Goal: Understand process/instructions

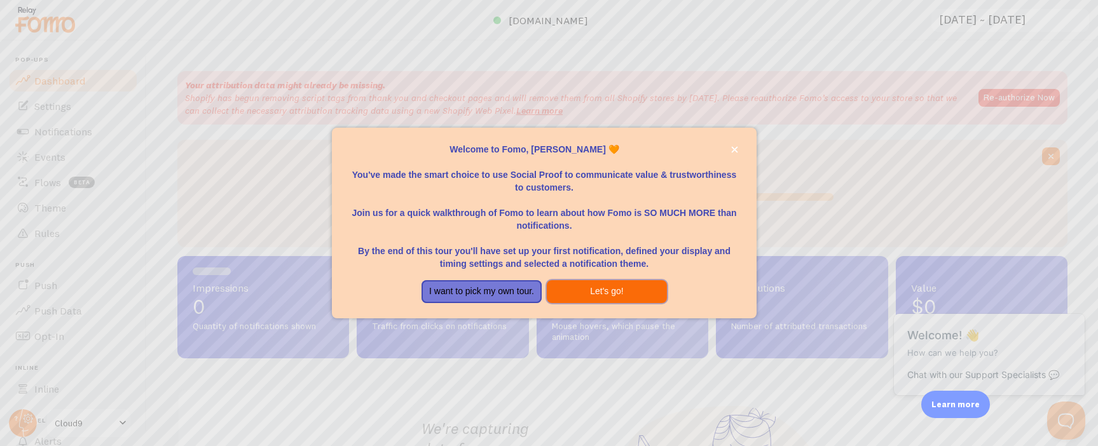
click at [577, 294] on button "Let's go!" at bounding box center [607, 291] width 120 height 23
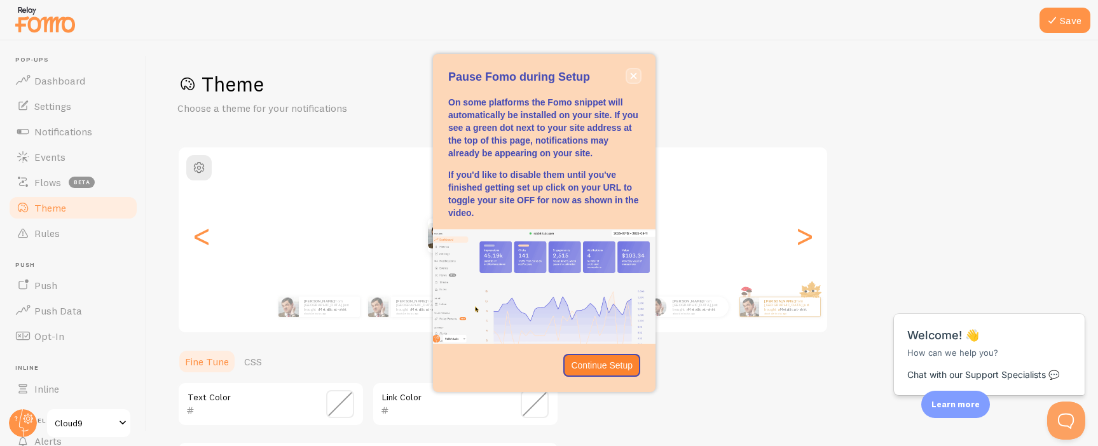
click at [636, 75] on icon "close," at bounding box center [633, 75] width 7 height 7
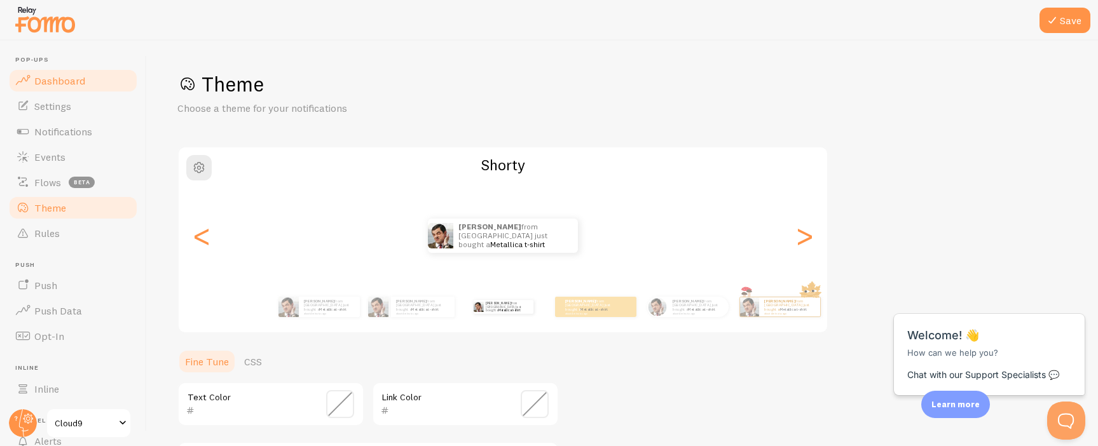
click at [95, 79] on link "Dashboard" at bounding box center [73, 80] width 131 height 25
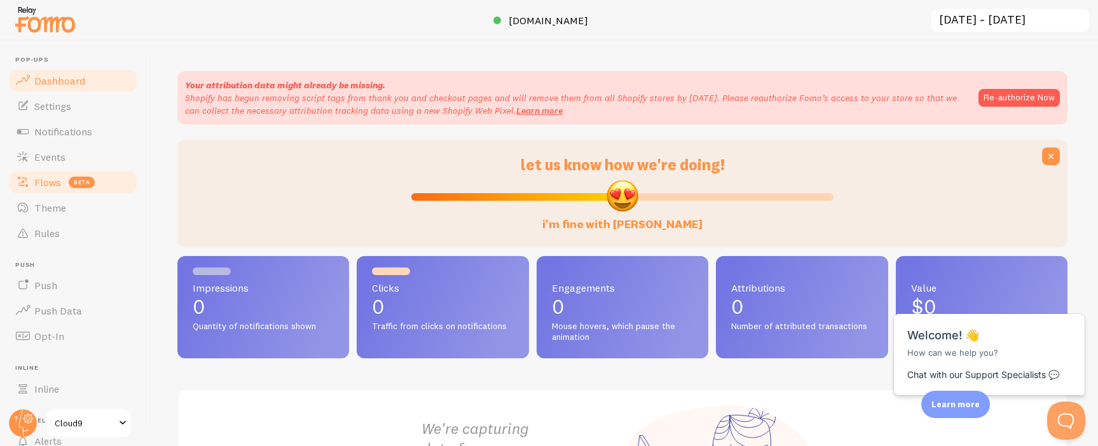
click at [50, 174] on link "Flows beta" at bounding box center [73, 182] width 131 height 25
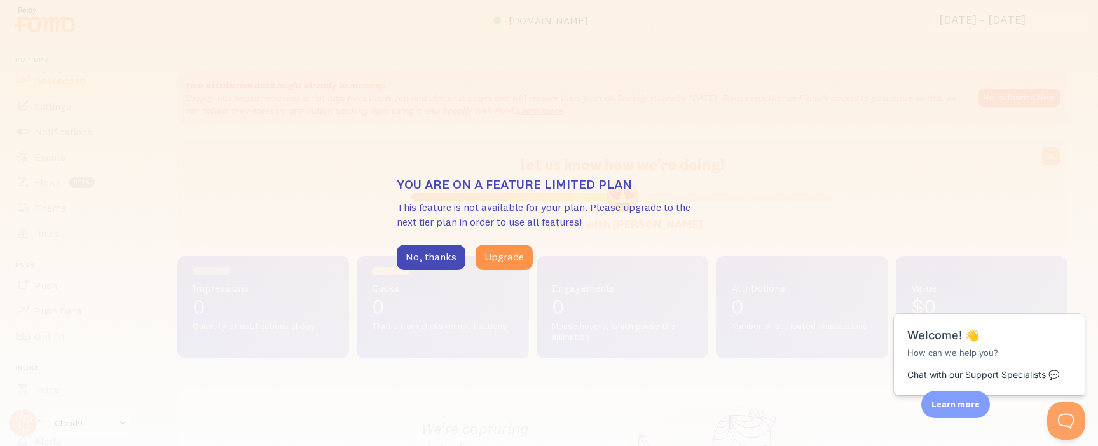
click at [259, 165] on div "You are on a feature limited plan This feature is not available for your plan. …" at bounding box center [549, 223] width 1098 height 446
